Goal: Navigation & Orientation: Find specific page/section

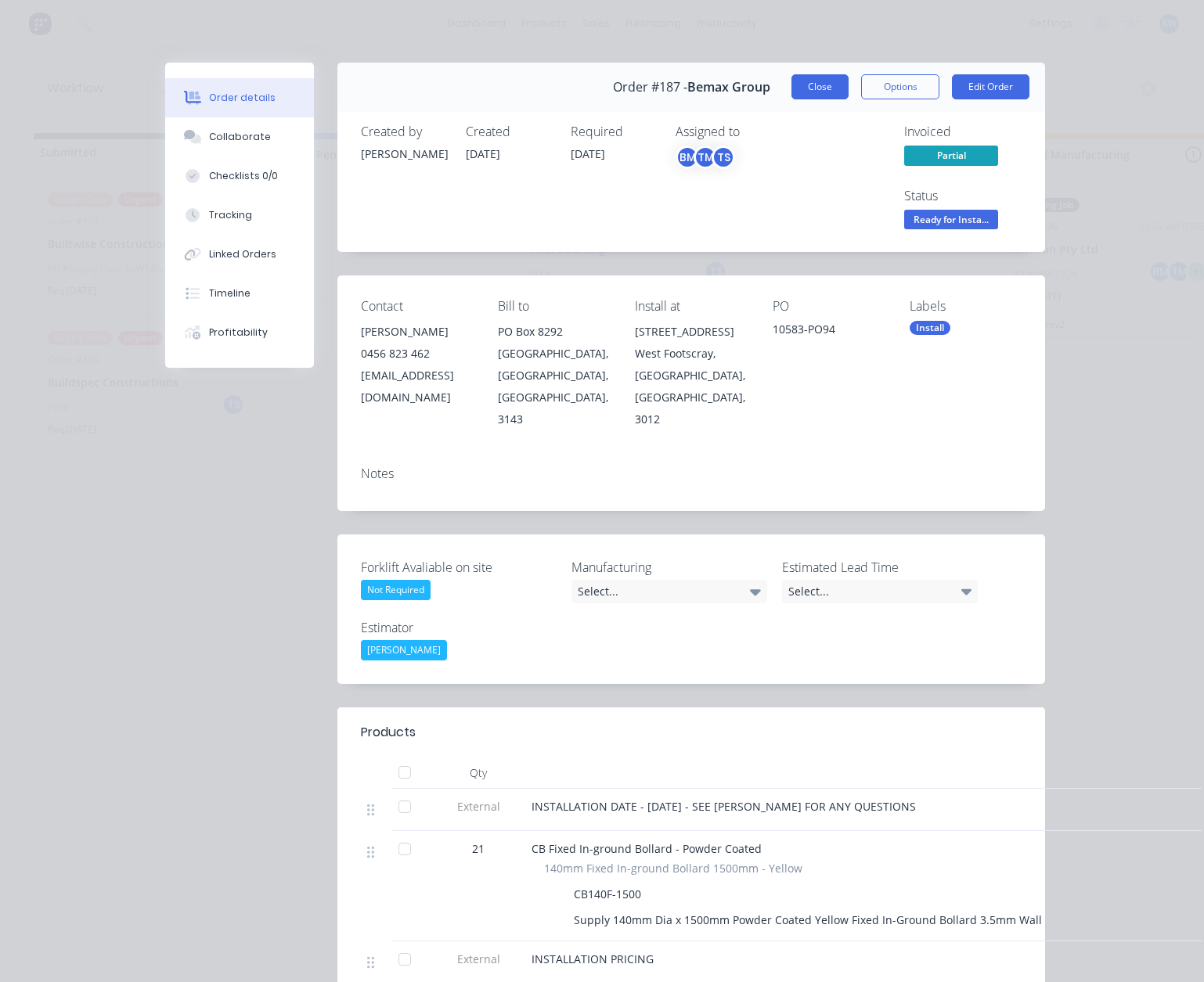
click at [820, 87] on button "Close" at bounding box center [820, 87] width 57 height 25
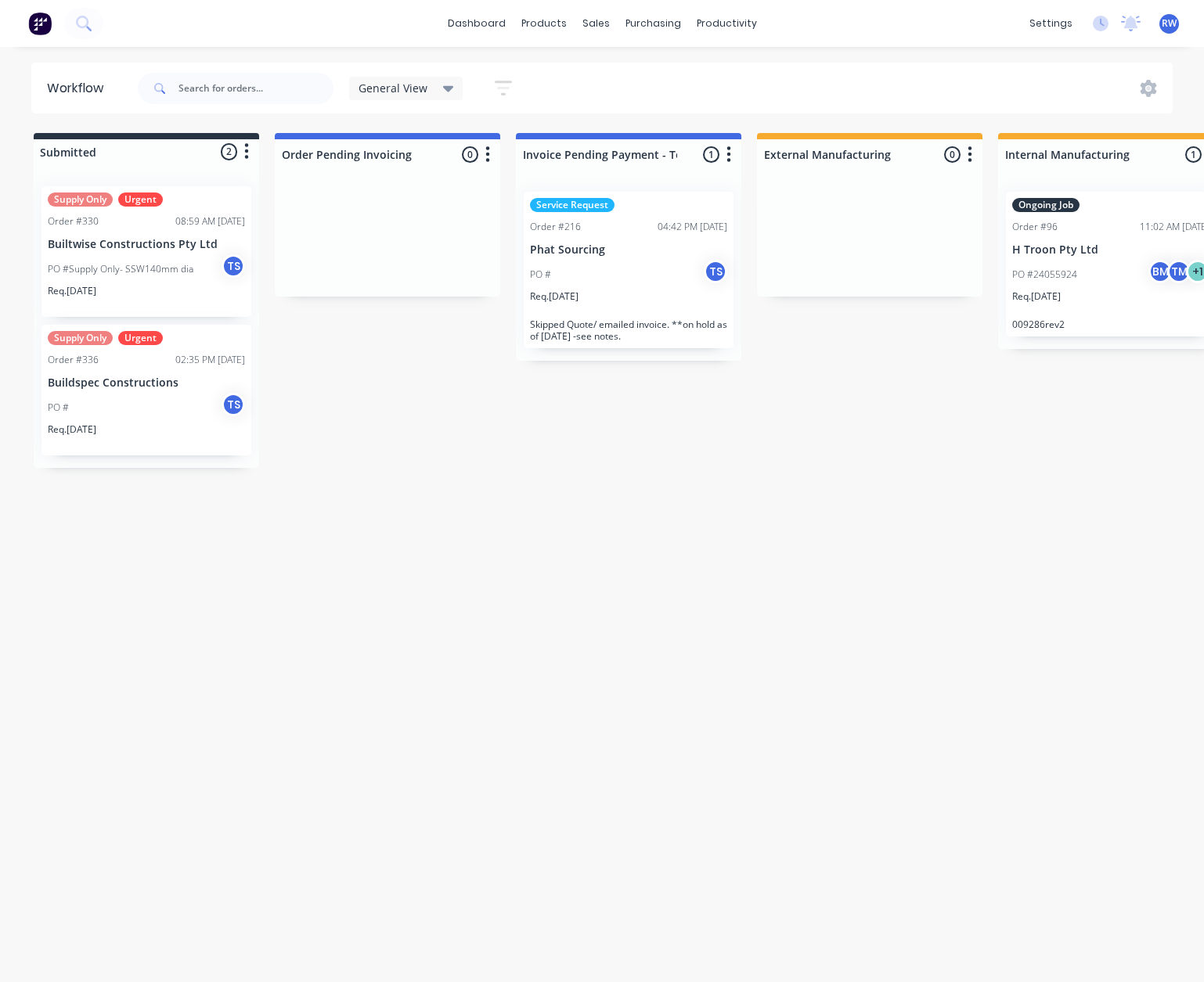
click at [110, 239] on p "Builtwise Constructions Pty Ltd" at bounding box center [146, 244] width 197 height 13
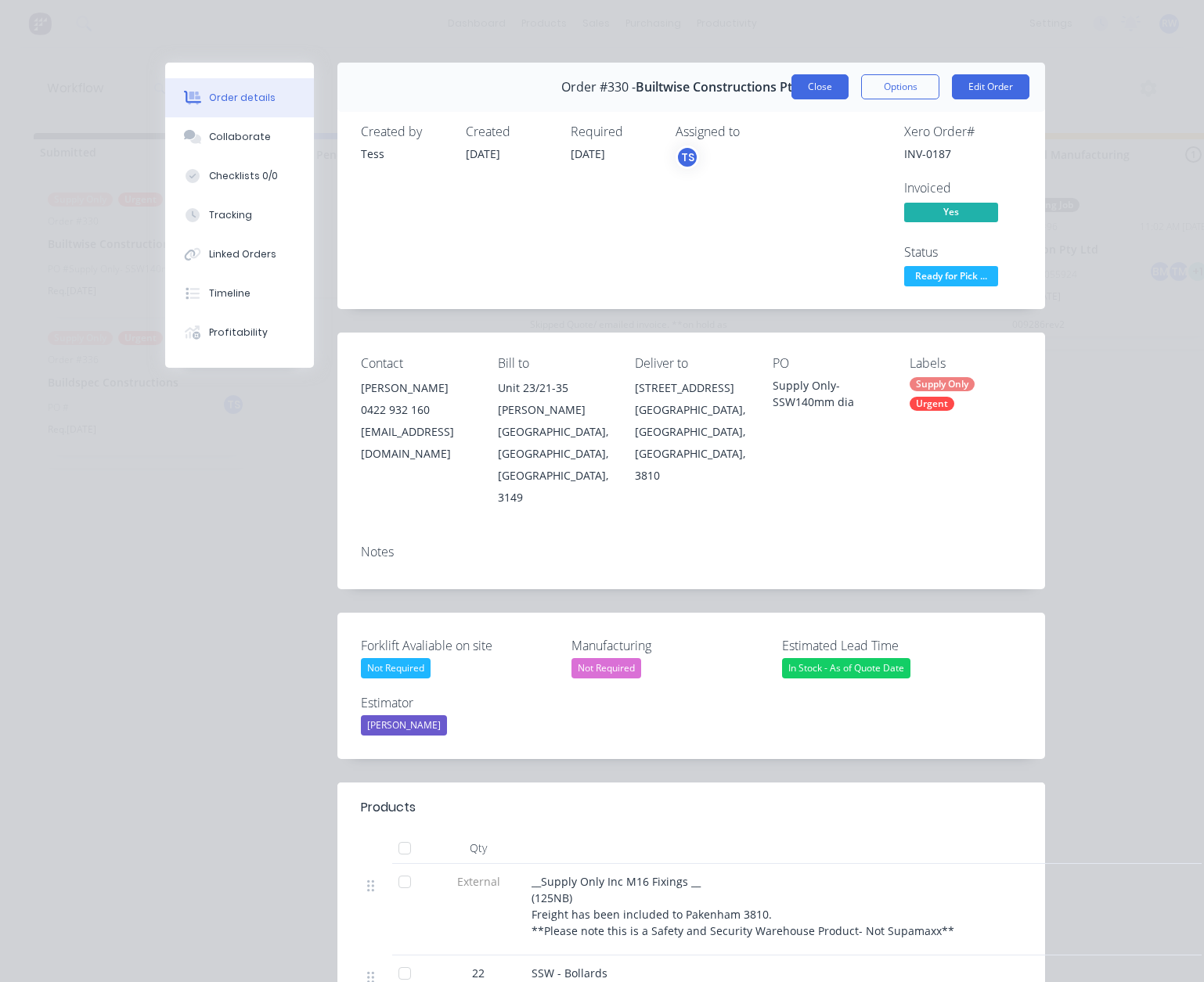
click at [833, 92] on button "Close" at bounding box center [820, 87] width 57 height 25
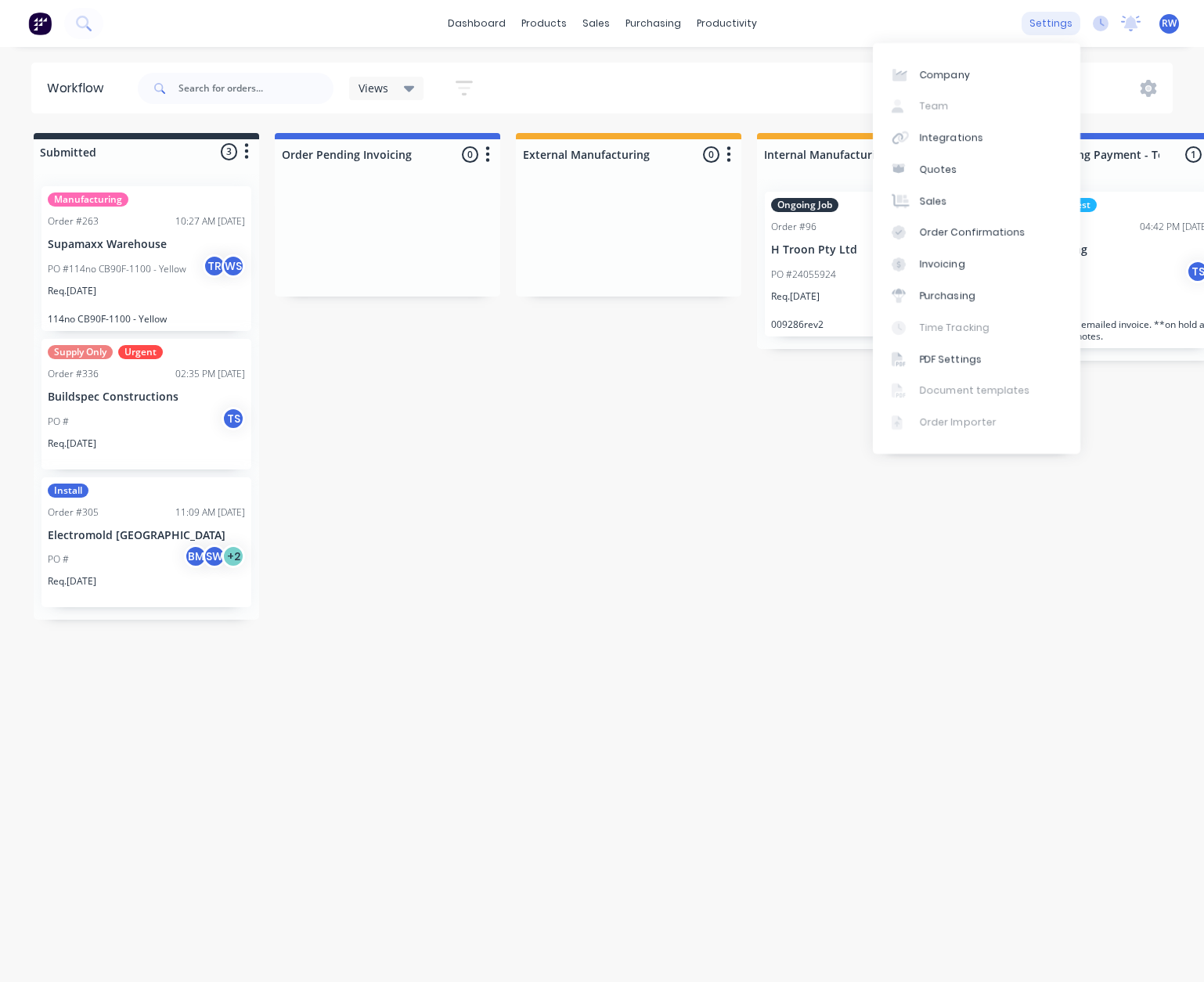
click at [1063, 25] on div "settings" at bounding box center [1051, 23] width 59 height 24
click at [947, 79] on div "Company" at bounding box center [944, 75] width 50 height 14
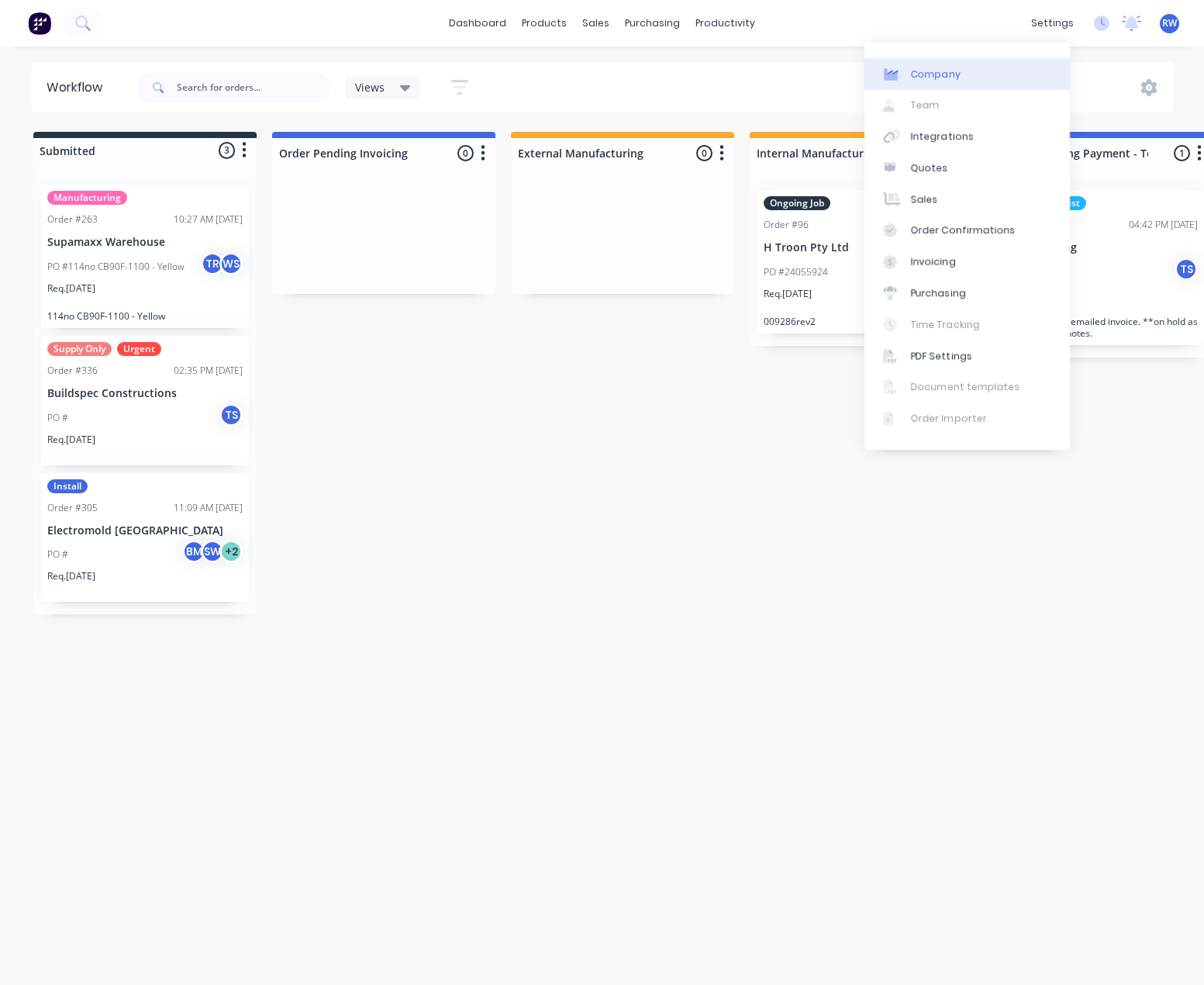
select select "AU"
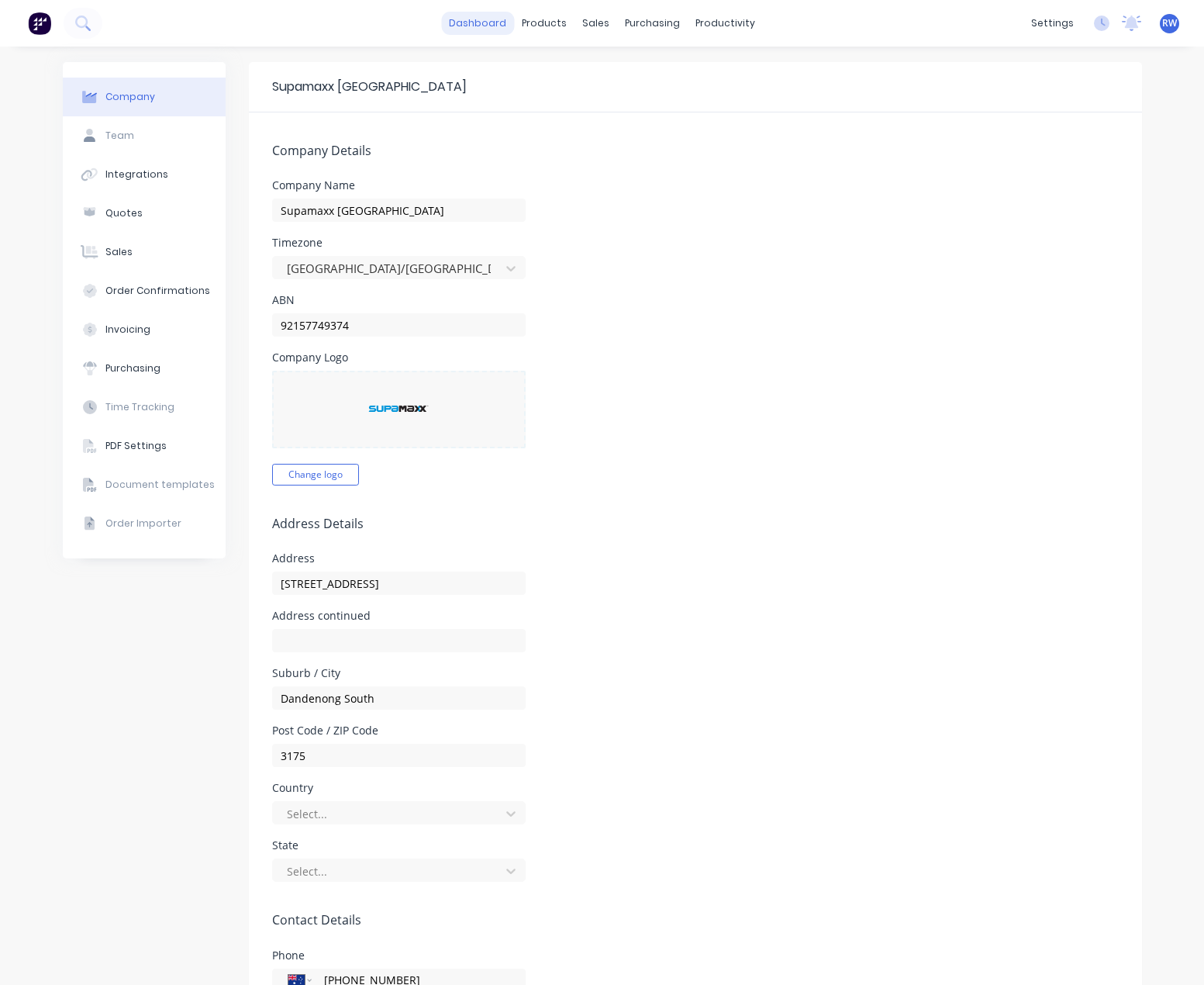
click at [475, 16] on link "dashboard" at bounding box center [478, 23] width 73 height 23
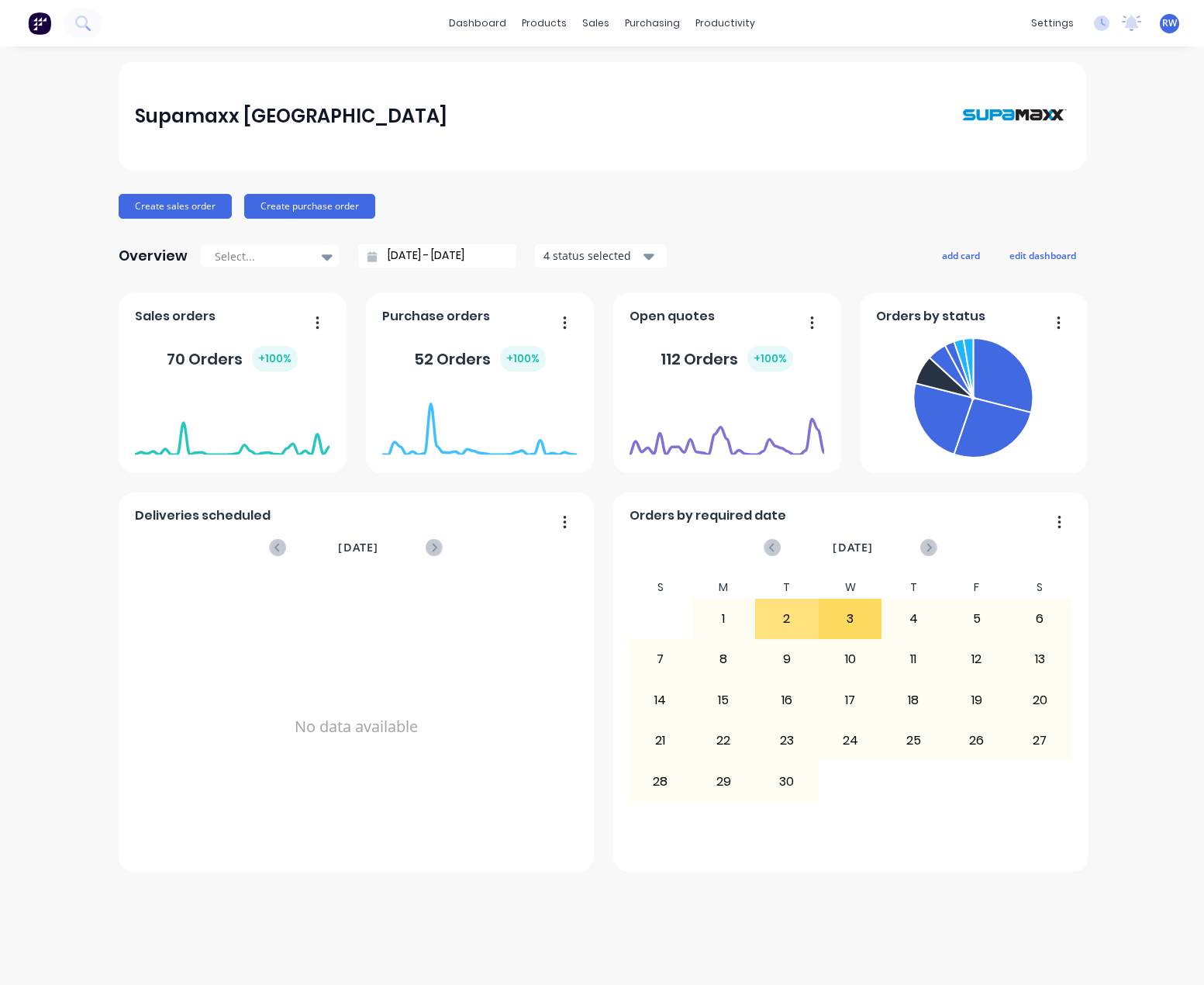
click at [44, 25] on img at bounding box center [39, 23] width 23 height 23
click at [86, 21] on icon at bounding box center [82, 22] width 12 height 12
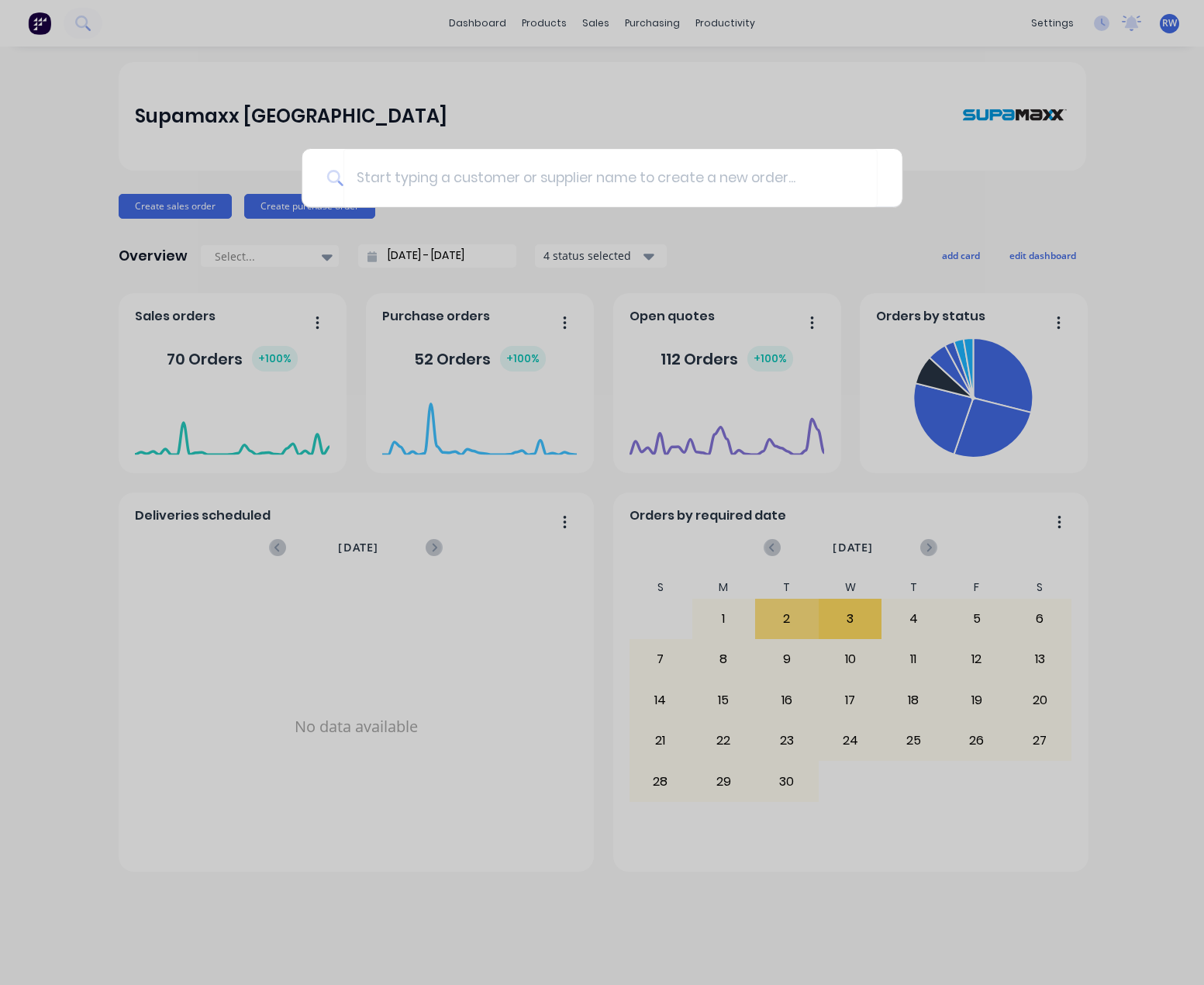
click at [831, 99] on div at bounding box center [602, 492] width 1204 height 985
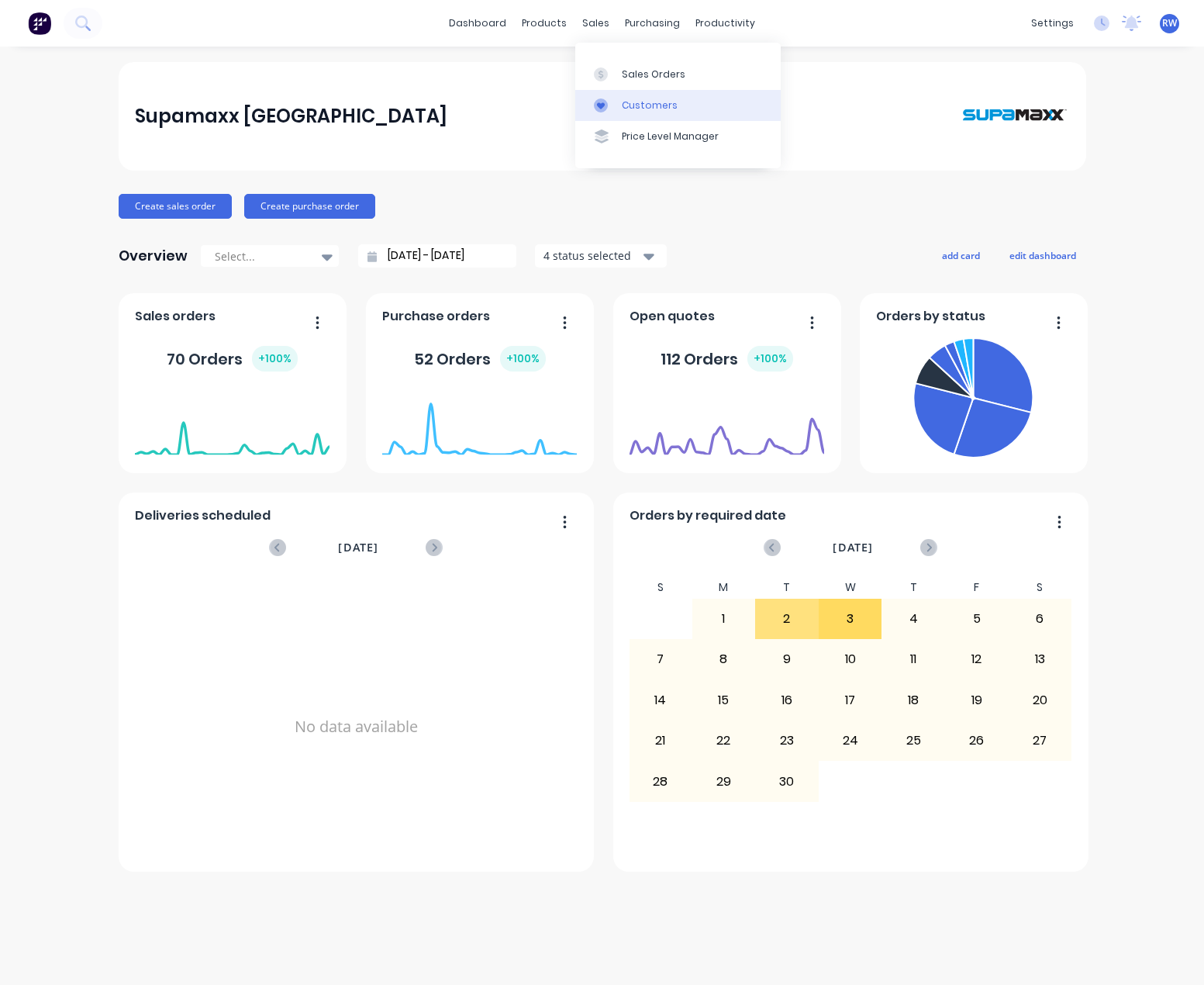
click at [631, 104] on div "Customers" at bounding box center [650, 106] width 56 height 14
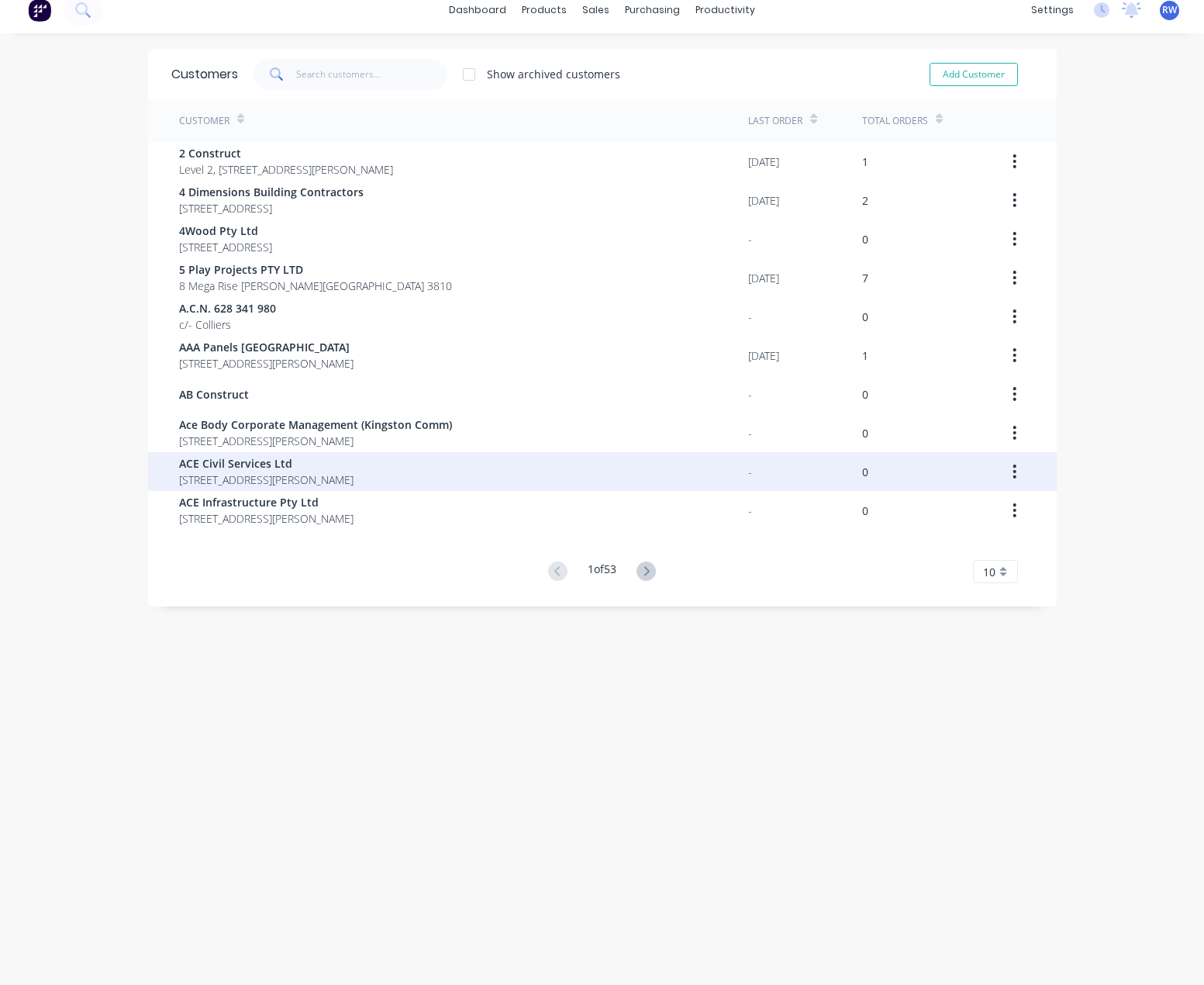
scroll to position [31, 0]
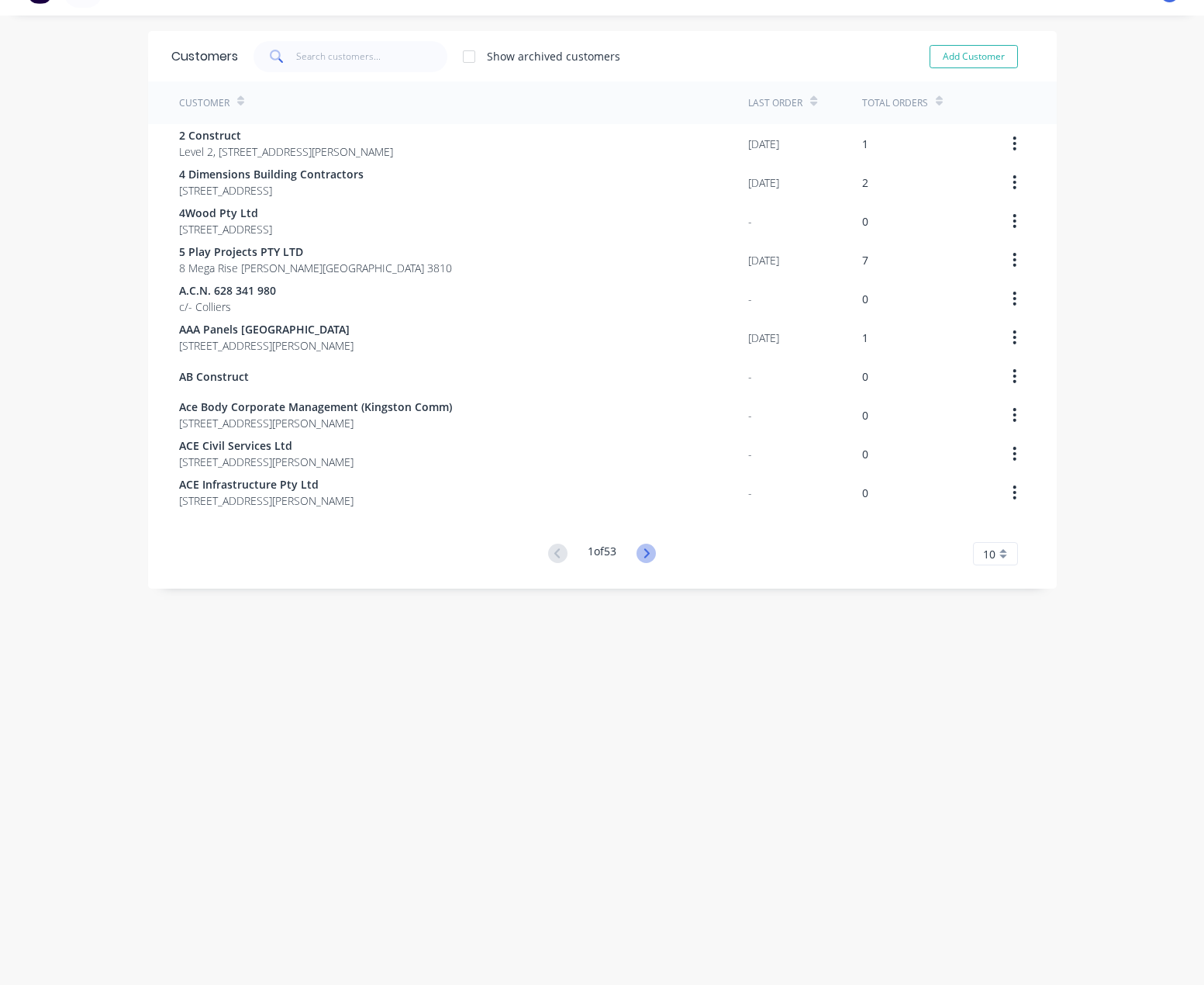
click at [646, 552] on icon at bounding box center [647, 553] width 5 height 10
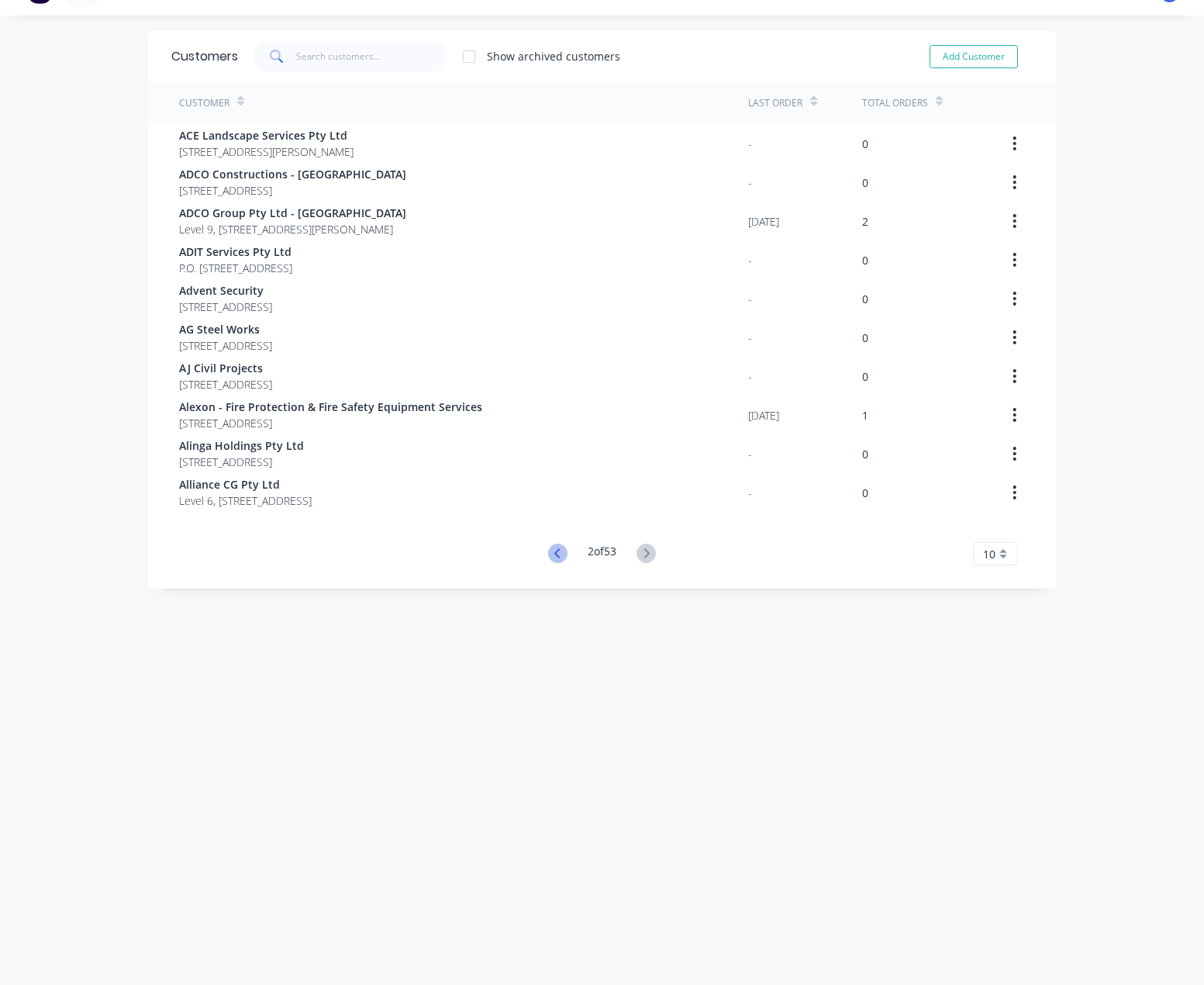
click at [554, 552] on icon at bounding box center [558, 554] width 19 height 19
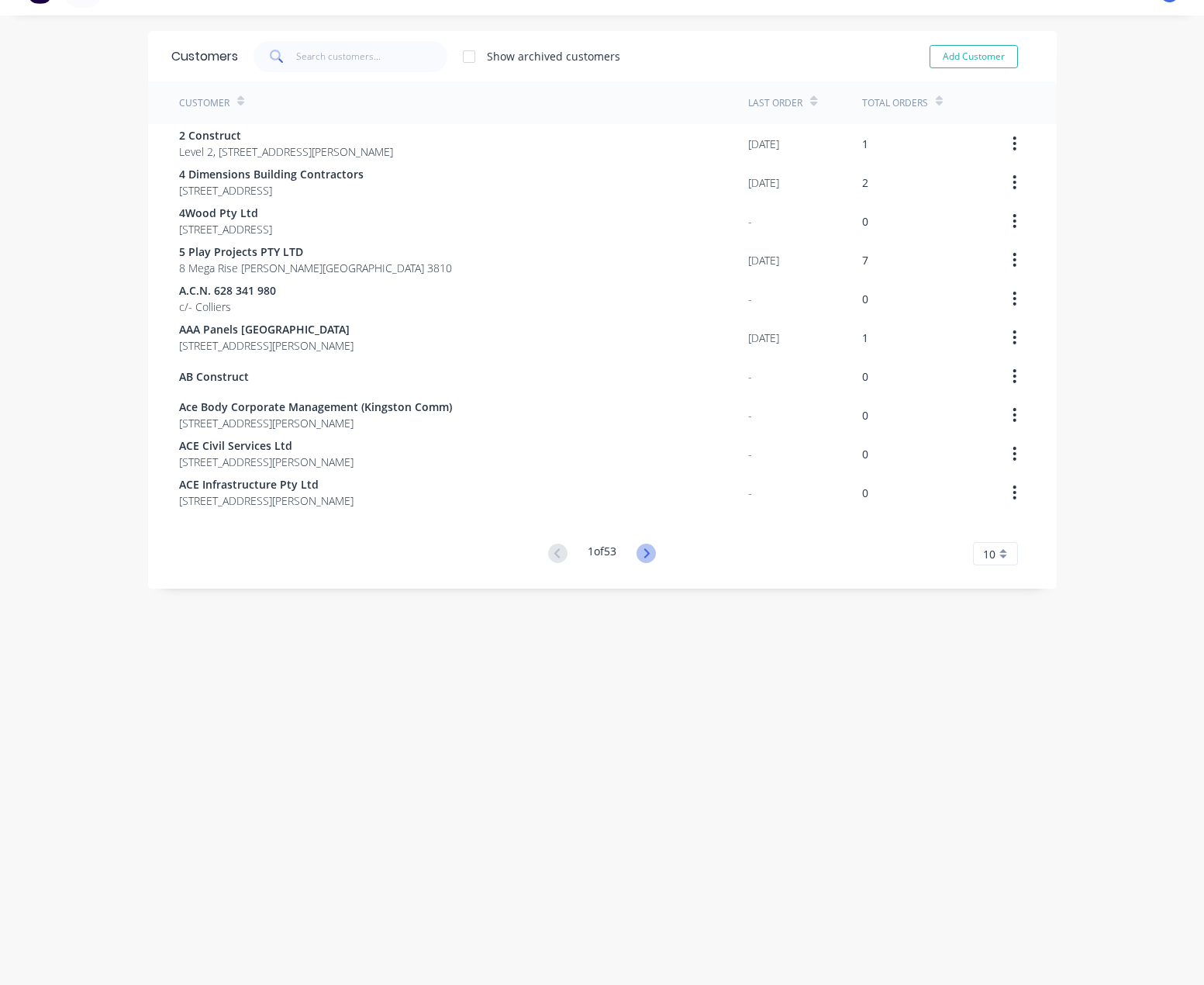
click at [645, 560] on icon at bounding box center [646, 554] width 19 height 19
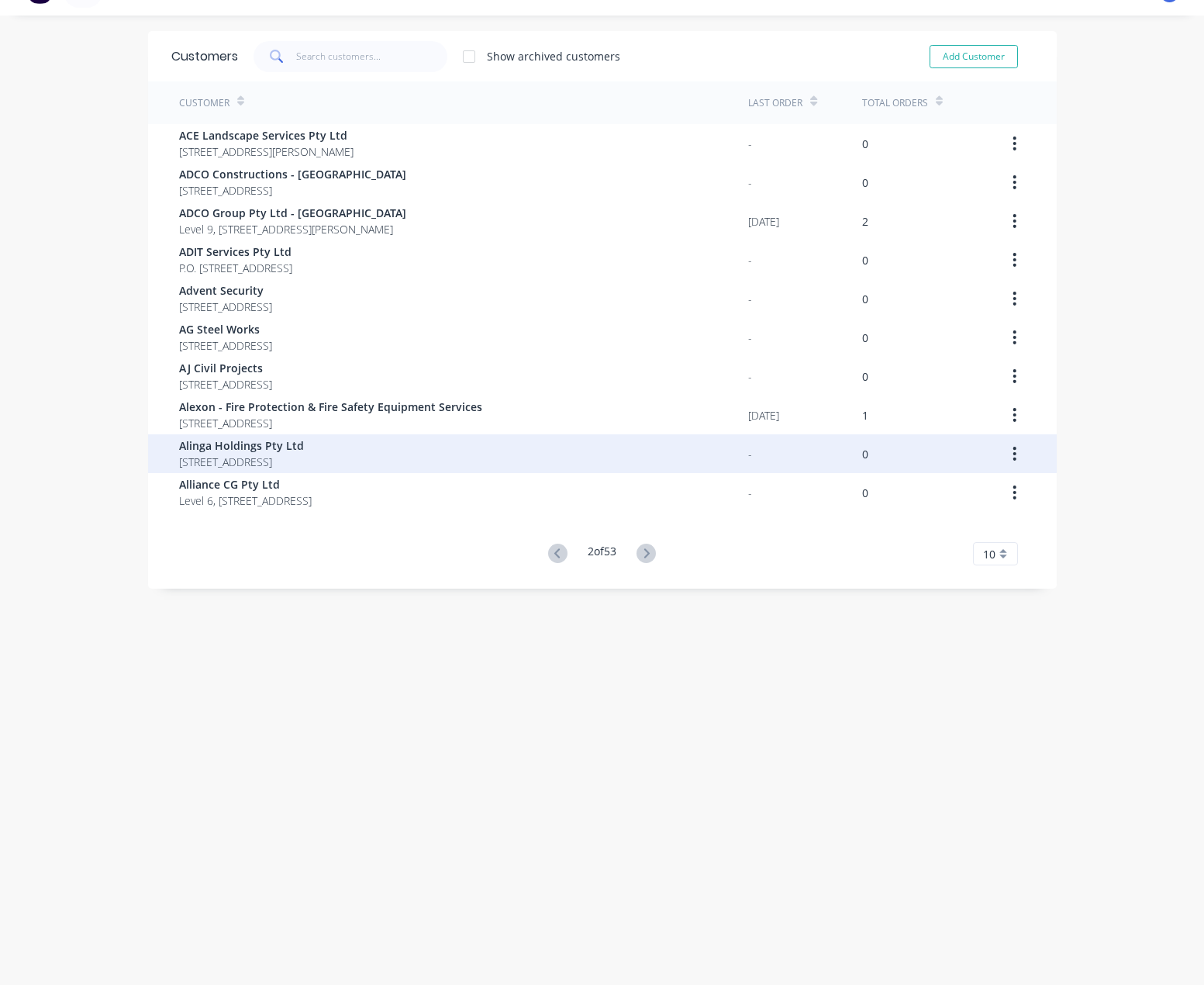
click at [304, 447] on span "Alinga Holdings Pty Ltd" at bounding box center [241, 445] width 125 height 16
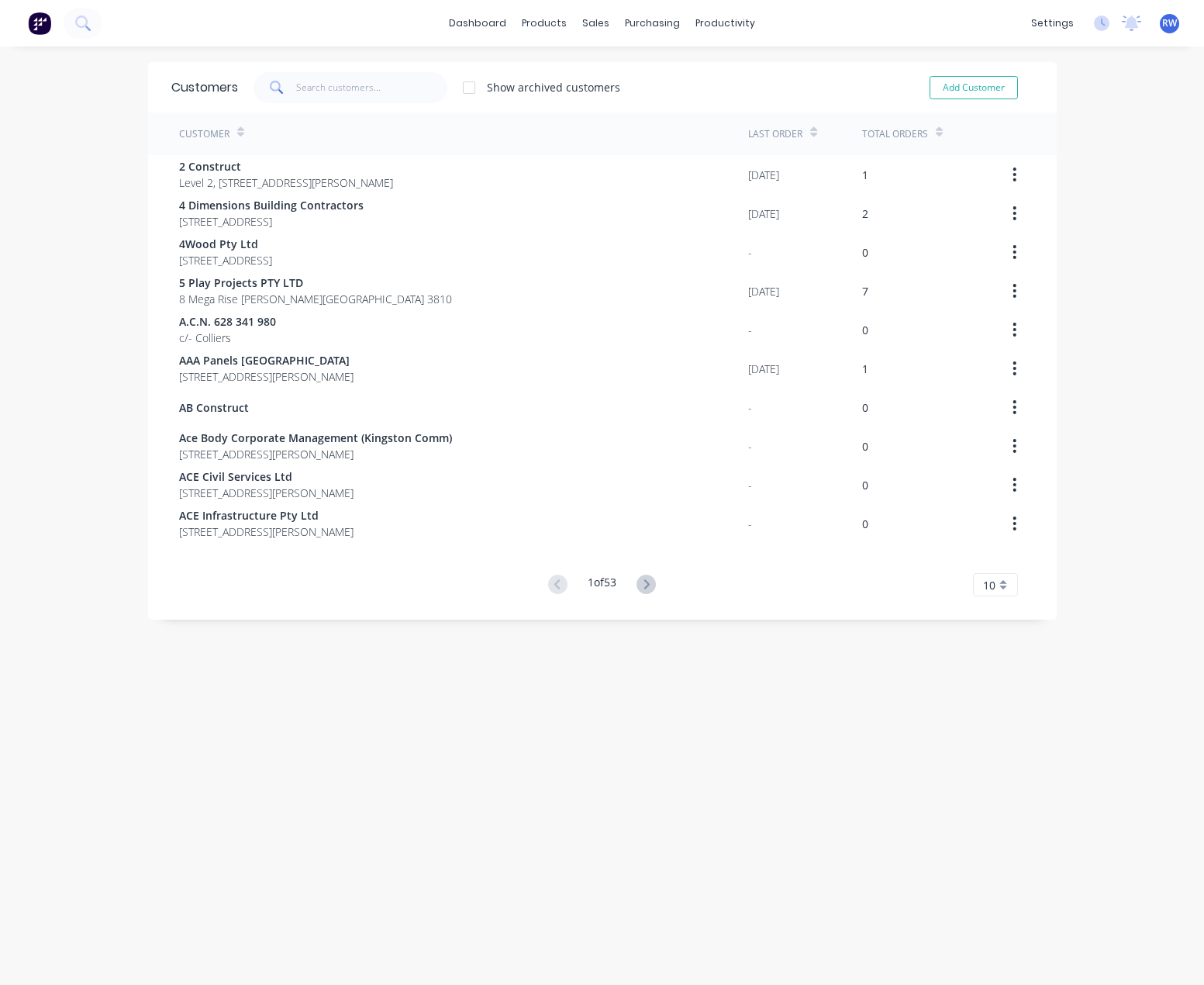
click at [237, 136] on icon at bounding box center [240, 135] width 7 height 4
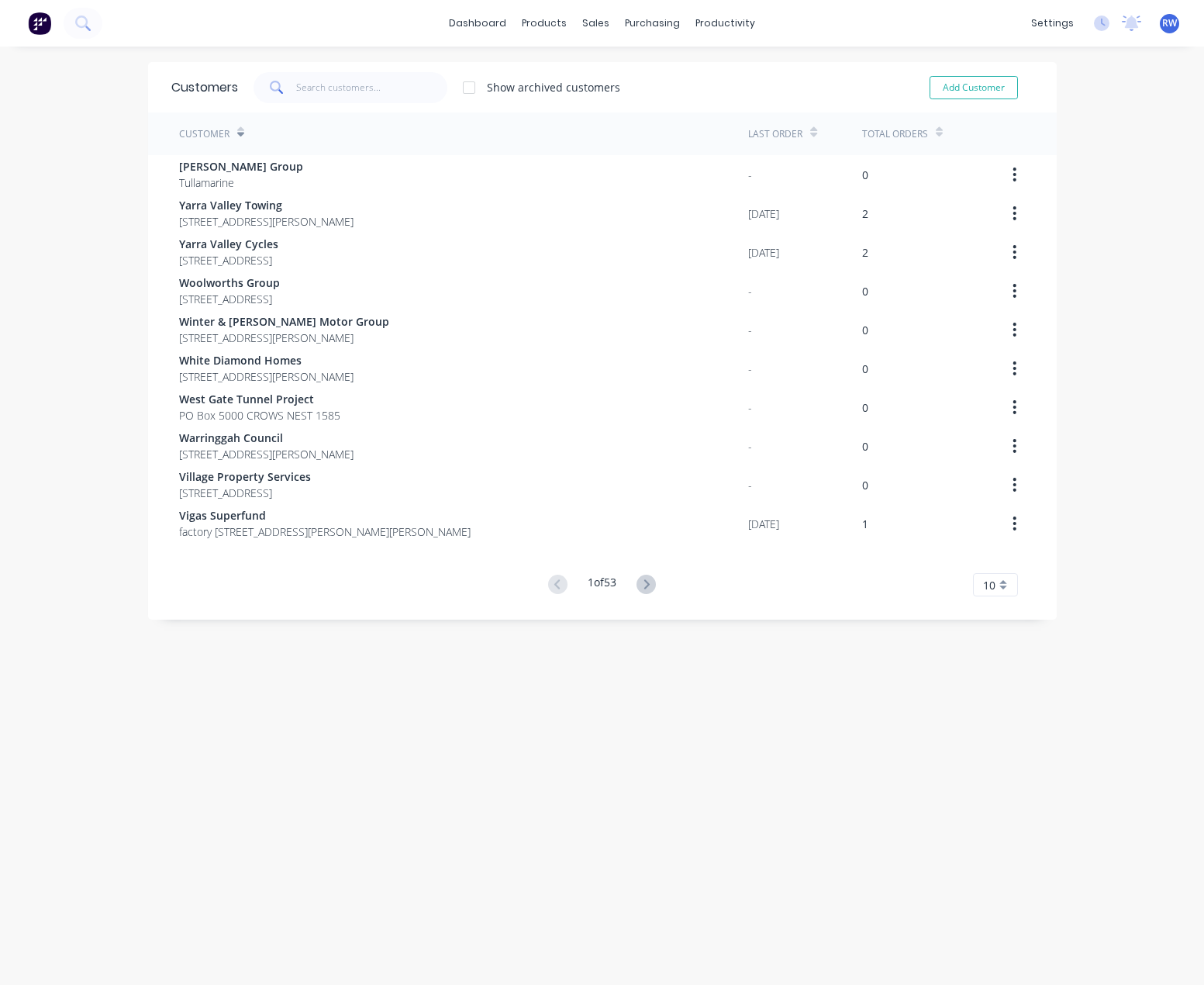
click at [237, 136] on icon at bounding box center [240, 135] width 7 height 4
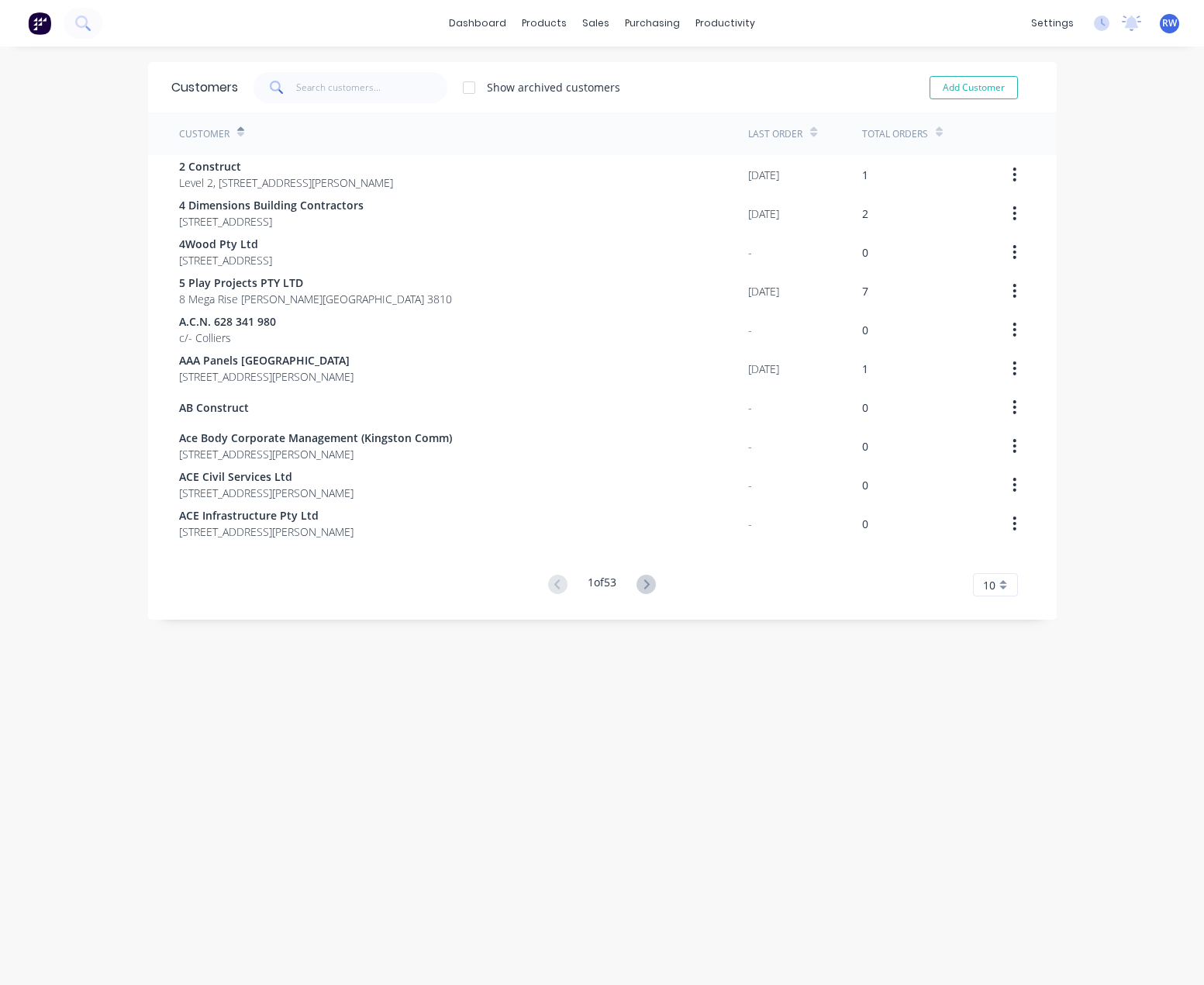
click at [237, 136] on icon at bounding box center [240, 135] width 7 height 4
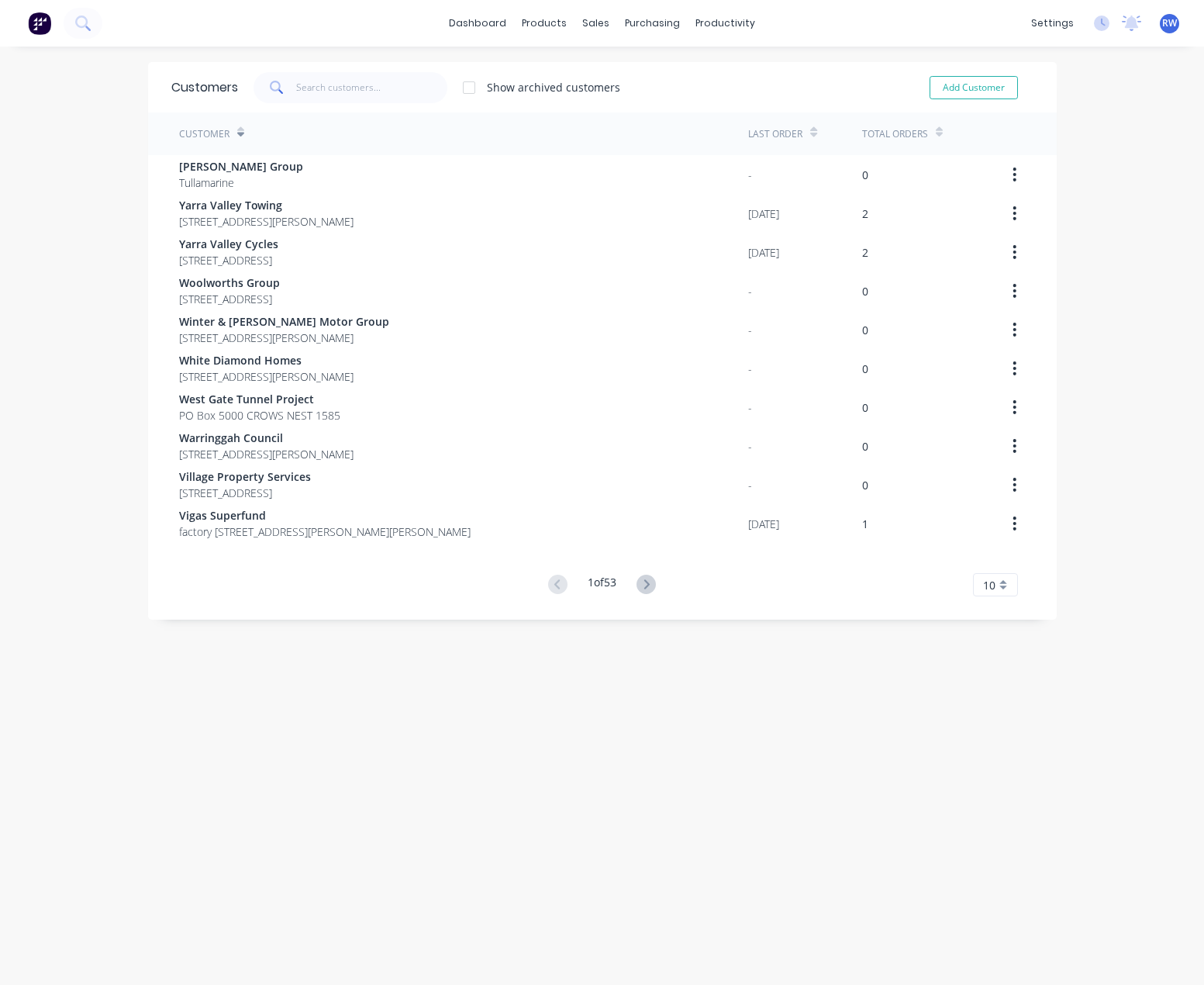
click at [237, 136] on icon at bounding box center [240, 135] width 7 height 4
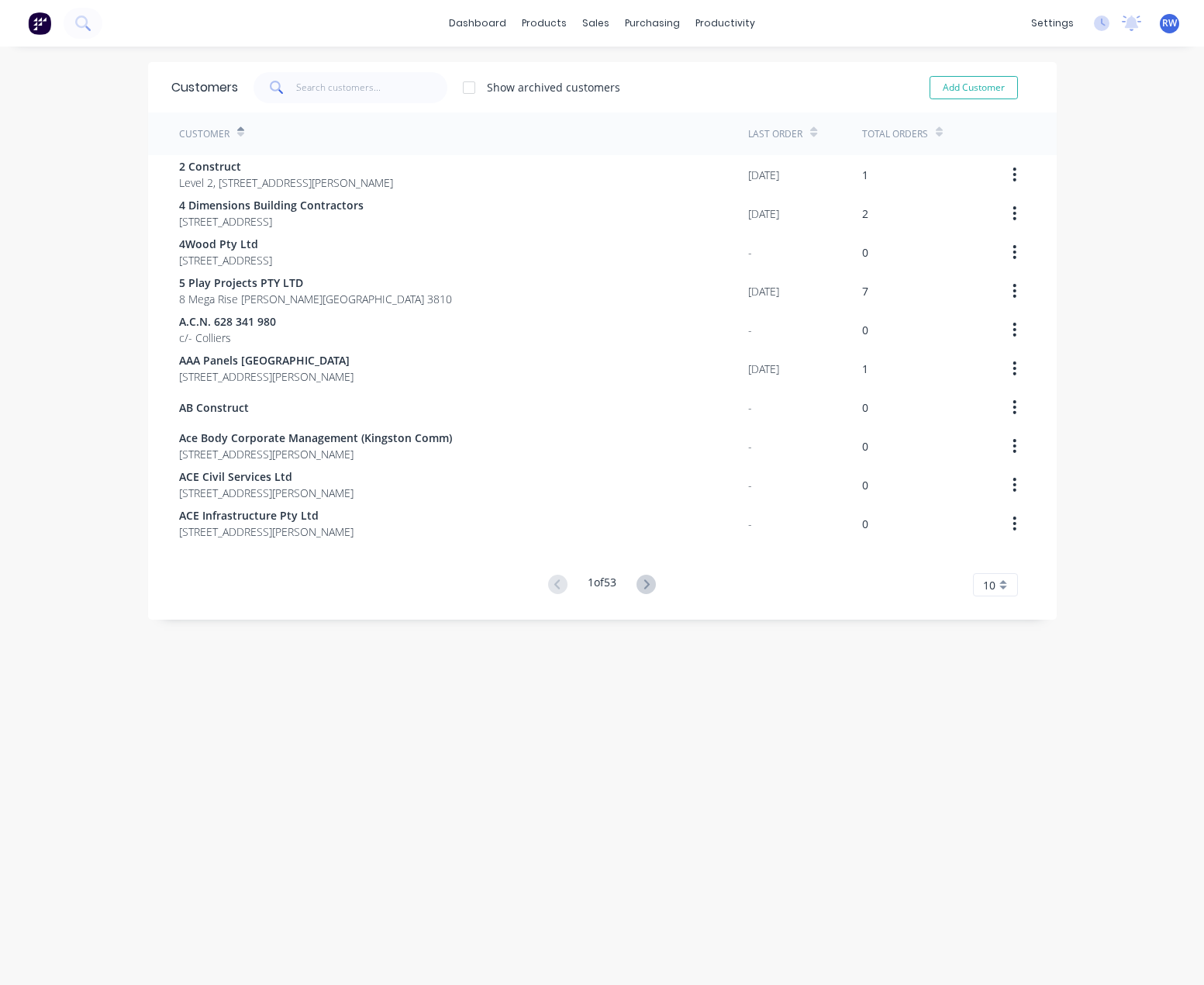
click at [998, 588] on div "10" at bounding box center [996, 585] width 45 height 23
click at [988, 697] on div "20" at bounding box center [996, 696] width 43 height 27
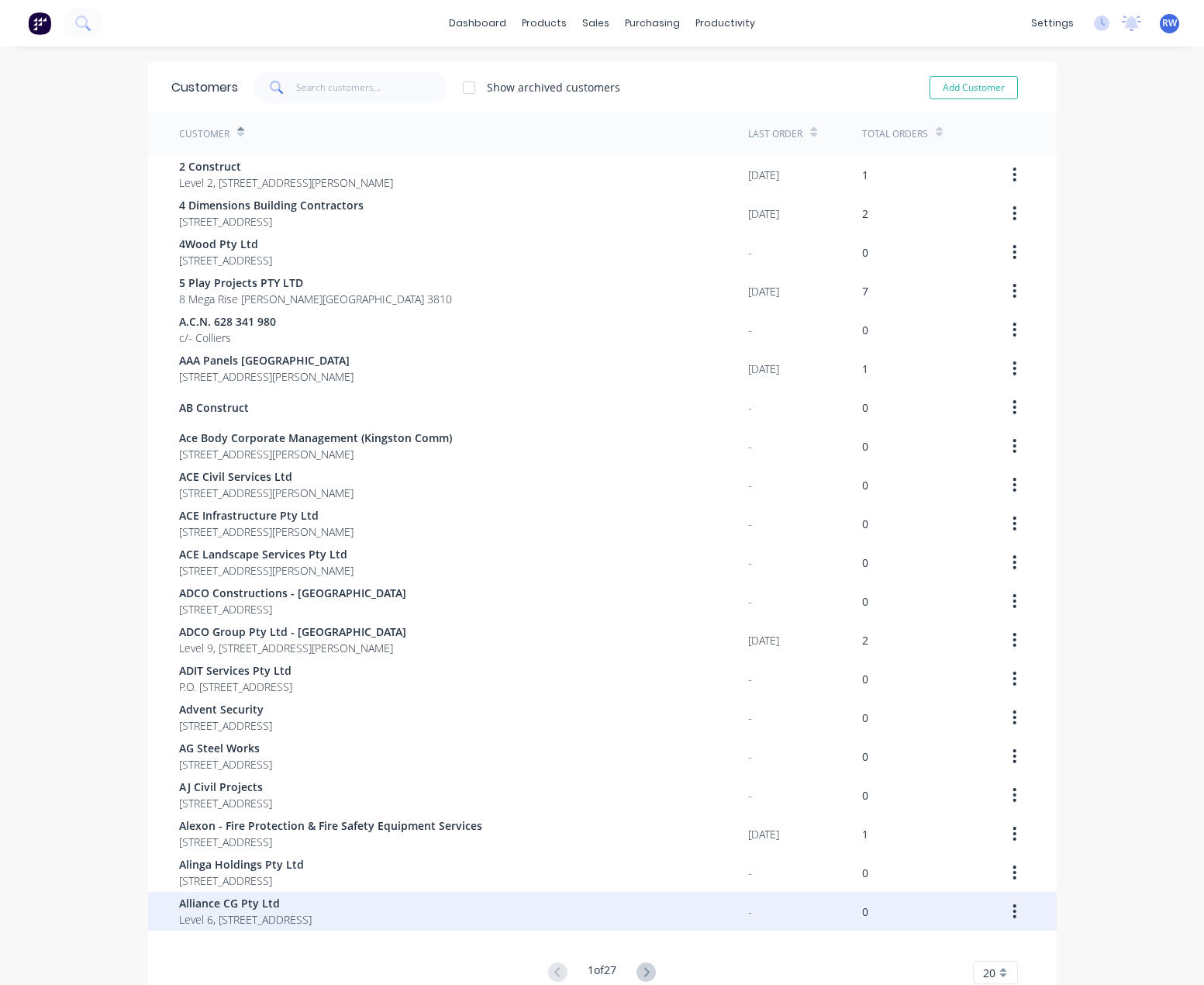
scroll to position [76, 0]
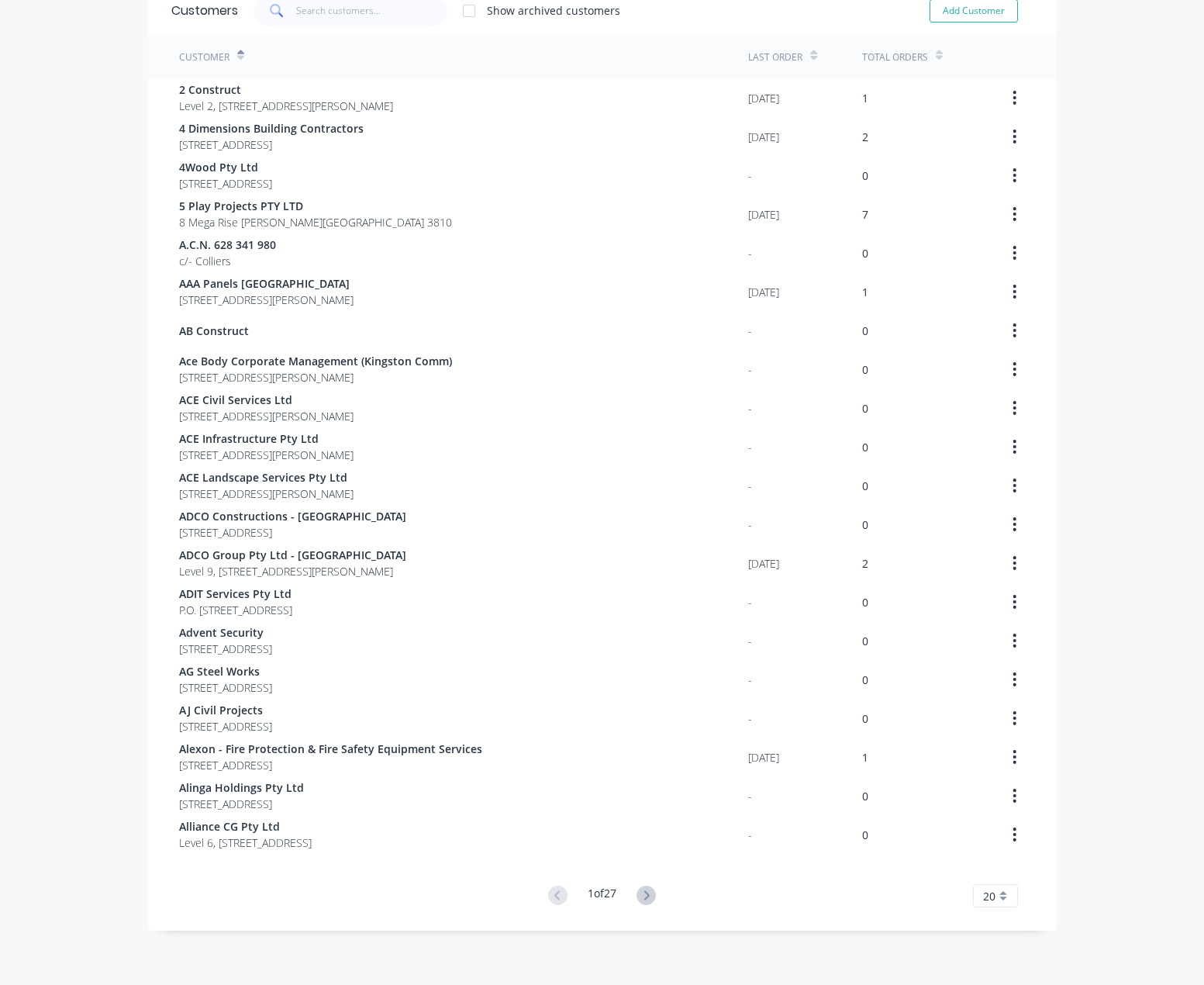
click at [1001, 901] on div "20" at bounding box center [996, 896] width 45 height 23
click at [981, 870] on div "35" at bounding box center [996, 870] width 43 height 27
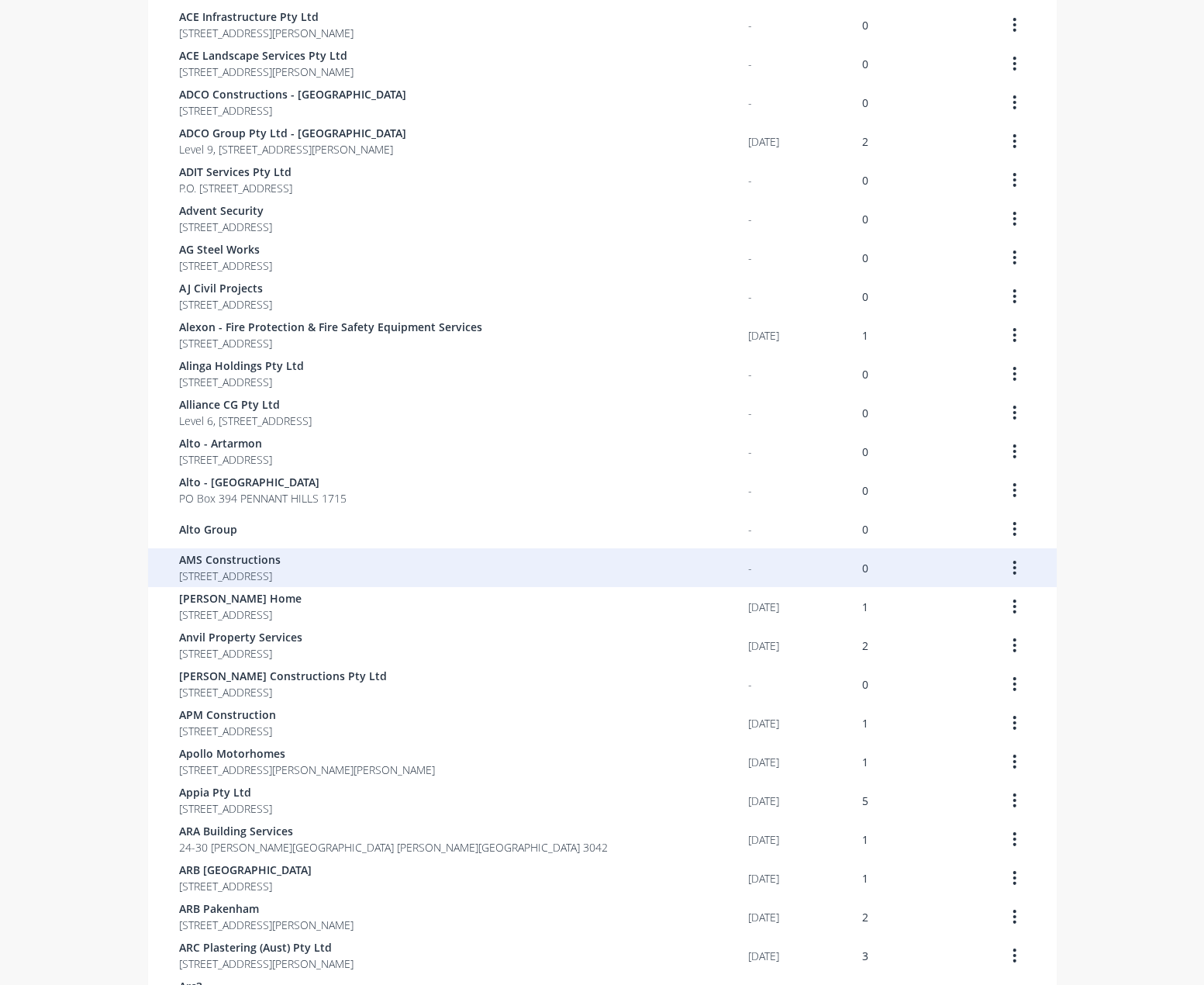
scroll to position [659, 0]
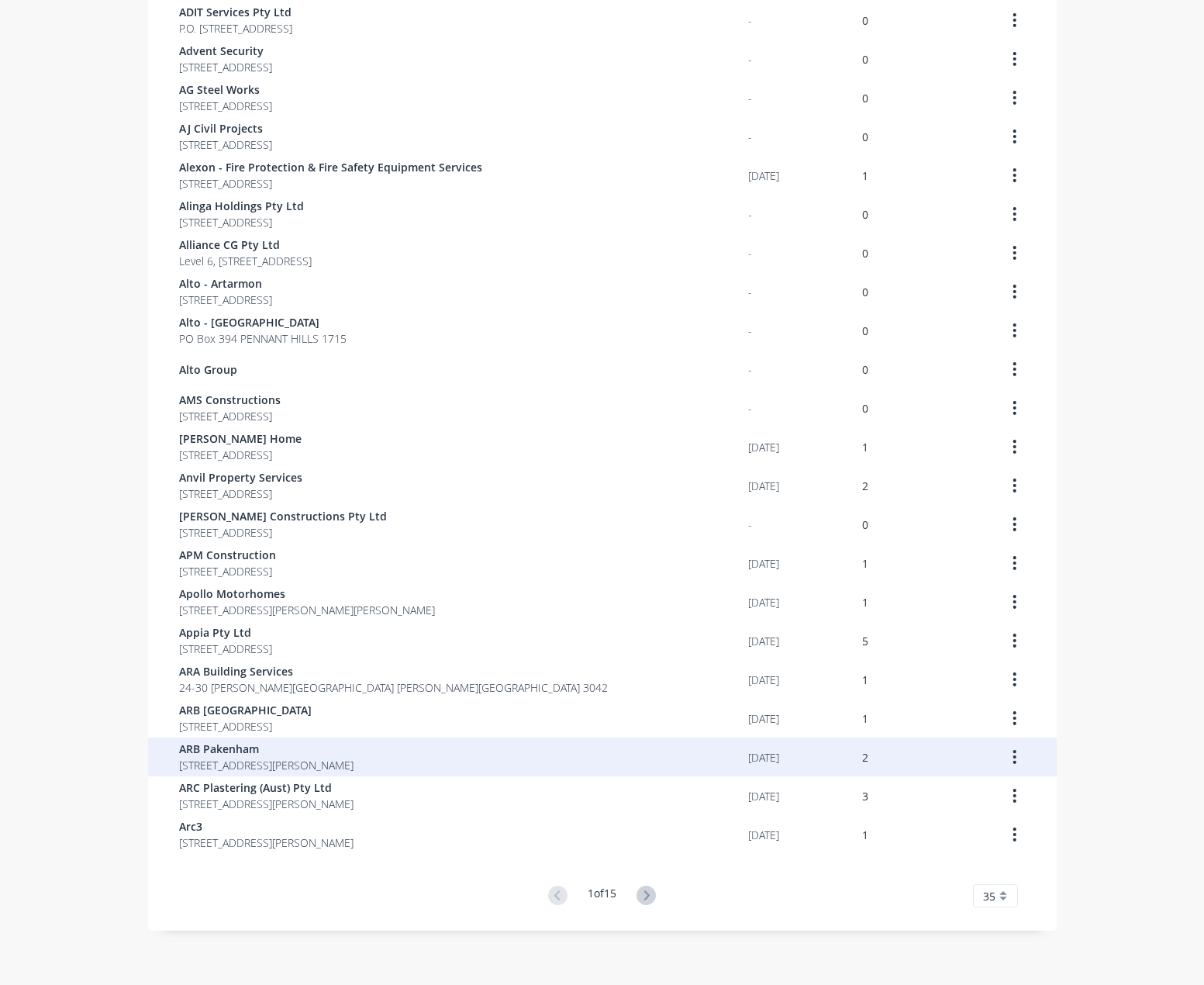
click at [311, 748] on span "ARB Pakenham" at bounding box center [265, 749] width 174 height 16
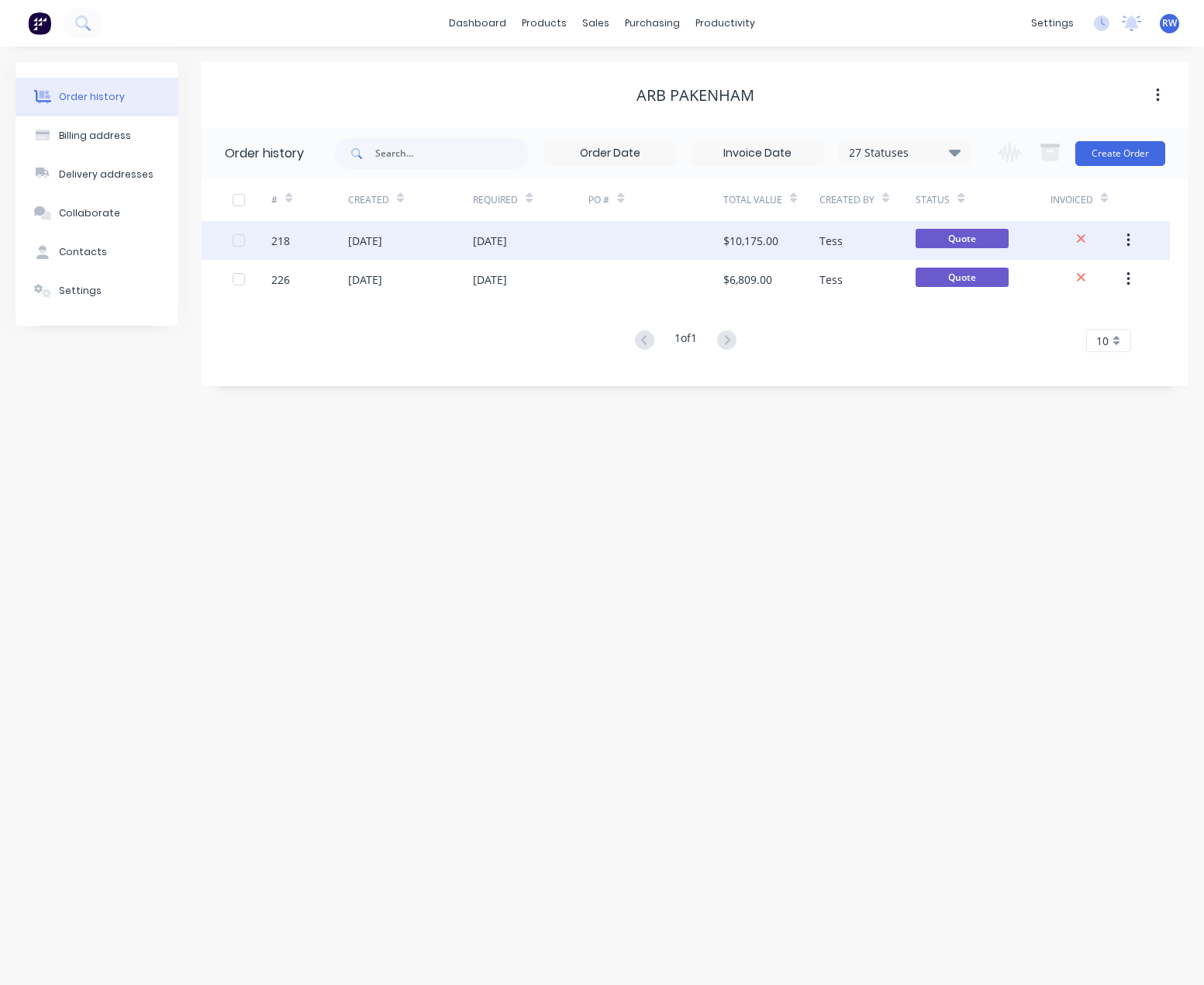
click at [1128, 244] on icon "button" at bounding box center [1129, 240] width 3 height 17
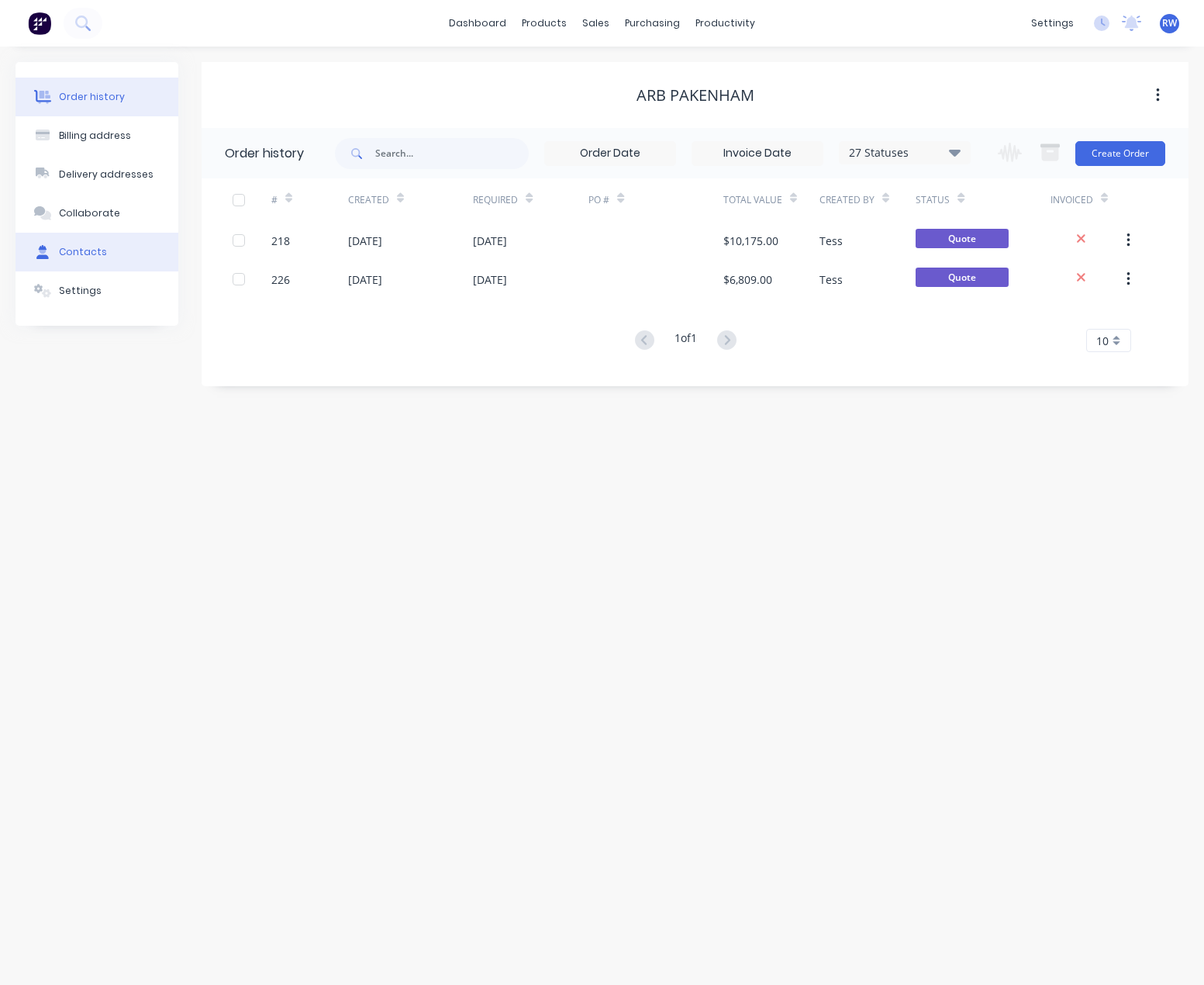
click at [76, 254] on div "Contacts" at bounding box center [82, 252] width 48 height 14
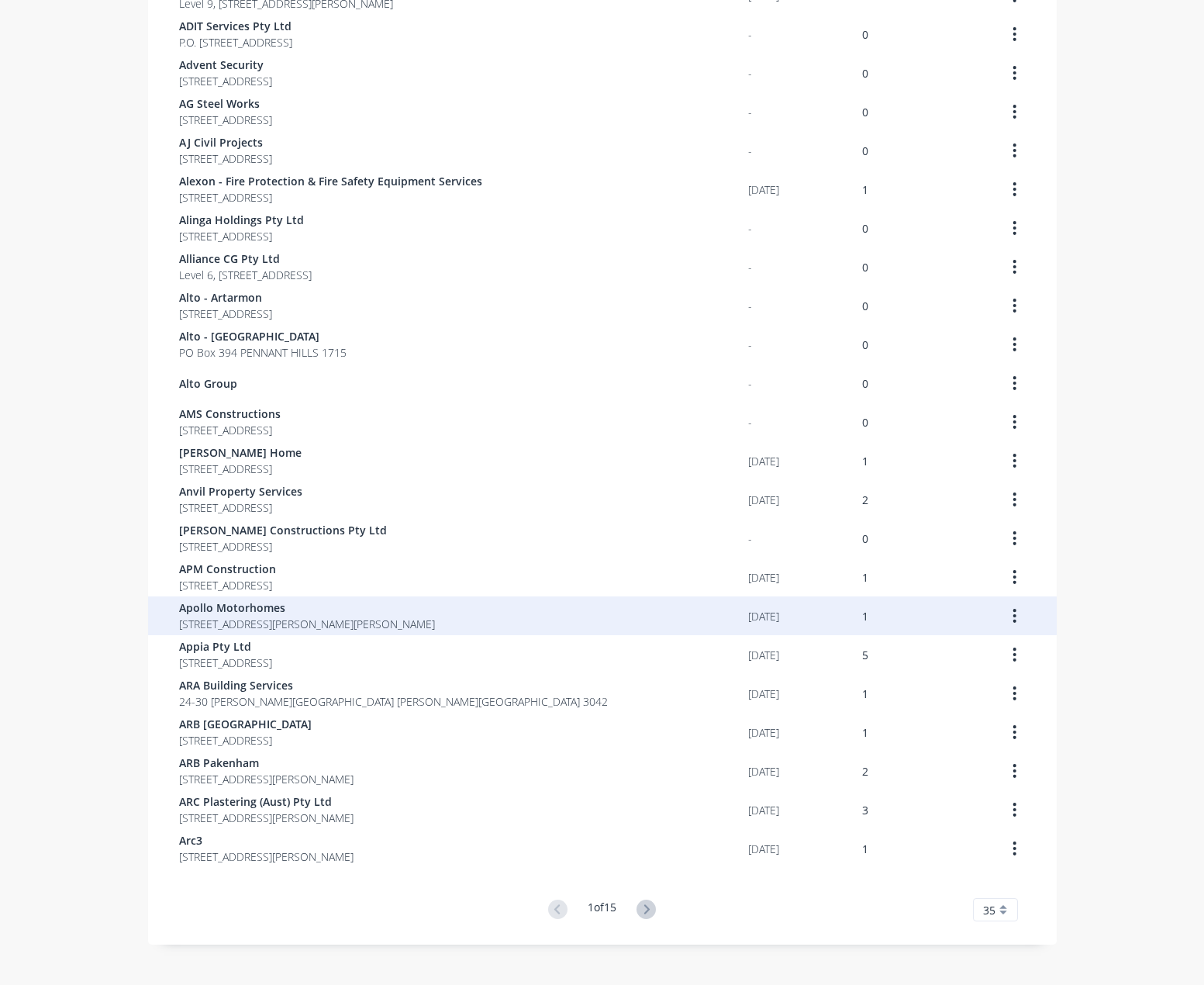
scroll to position [659, 0]
